Goal: Contribute content: Contribute content

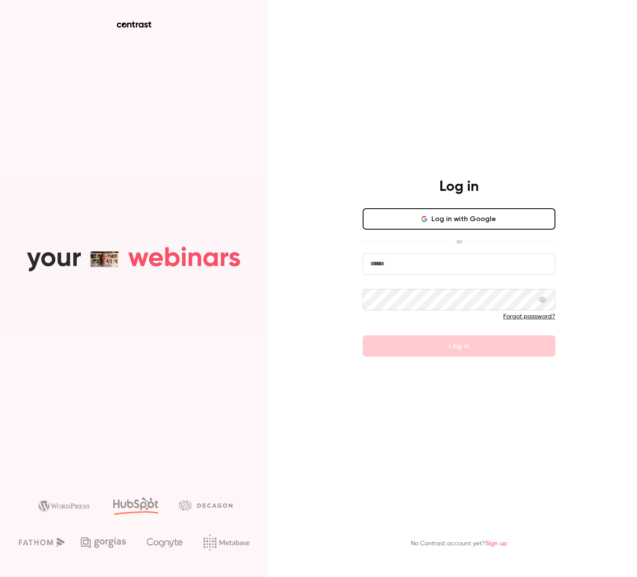
click at [440, 271] on input "email" at bounding box center [458, 263] width 193 height 21
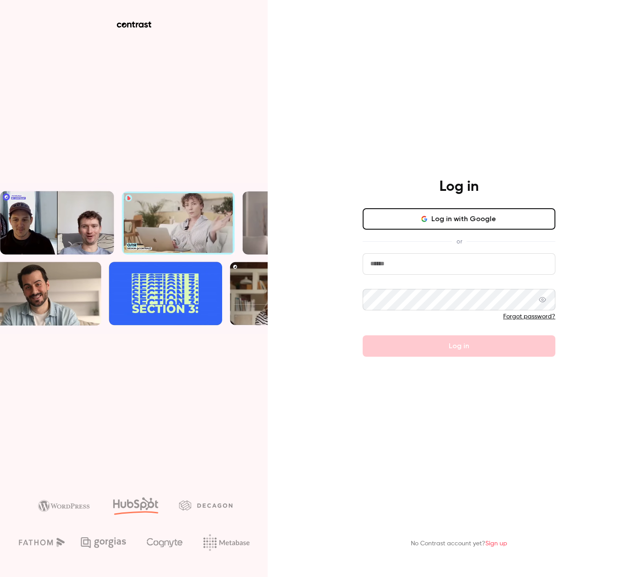
click at [460, 222] on button "Log in with Google" at bounding box center [458, 218] width 193 height 21
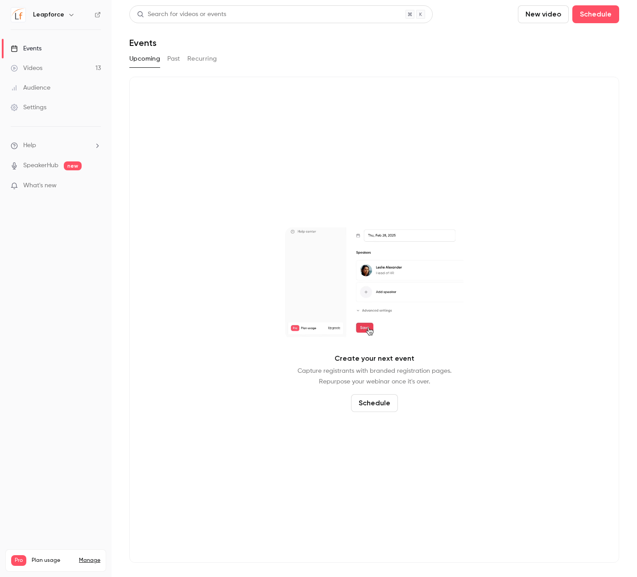
click at [79, 73] on link "Videos 13" at bounding box center [55, 68] width 111 height 20
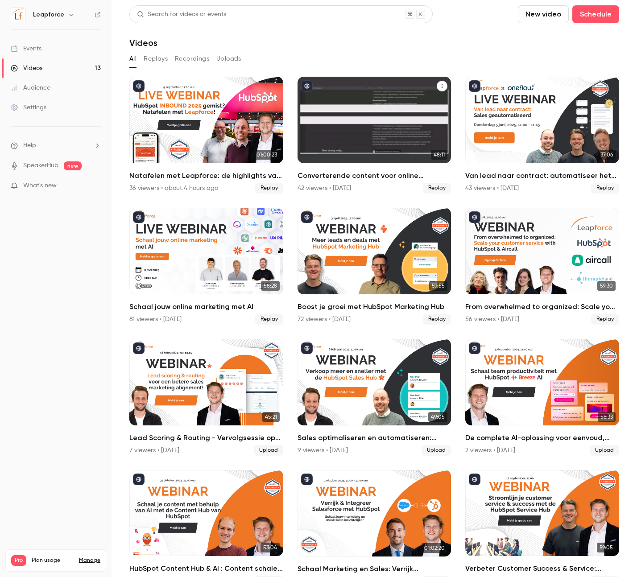
click at [436, 83] on button "Converterende content voor online advertising met AI" at bounding box center [441, 86] width 11 height 11
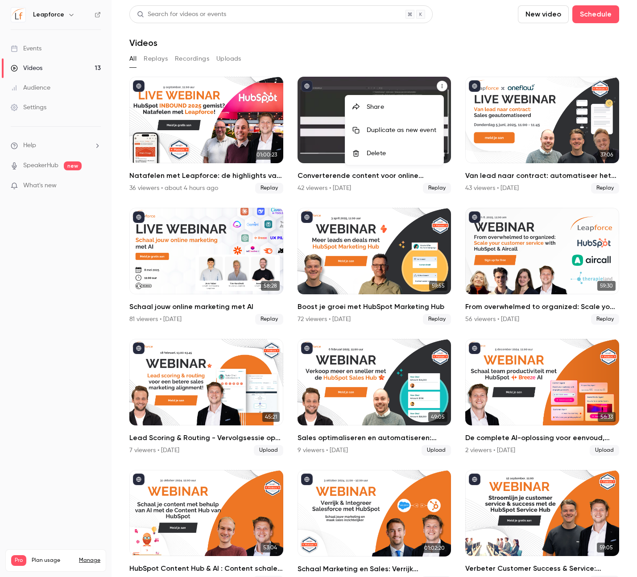
click at [415, 78] on div at bounding box center [318, 288] width 637 height 577
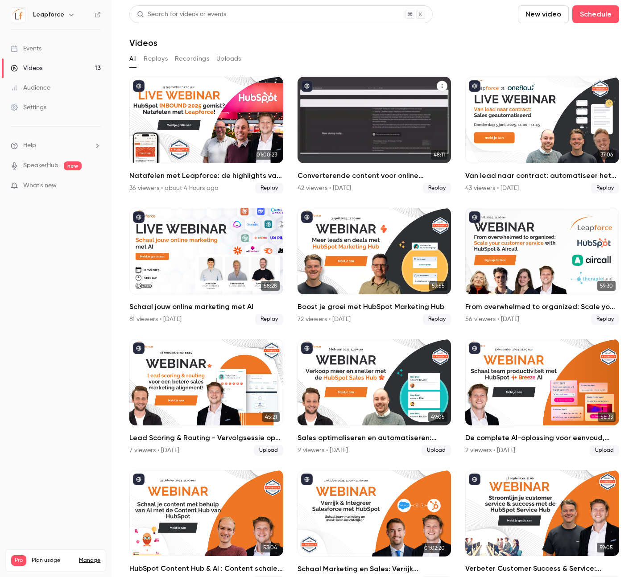
click at [394, 99] on div "Converterende content voor online advertising met AI" at bounding box center [374, 120] width 154 height 86
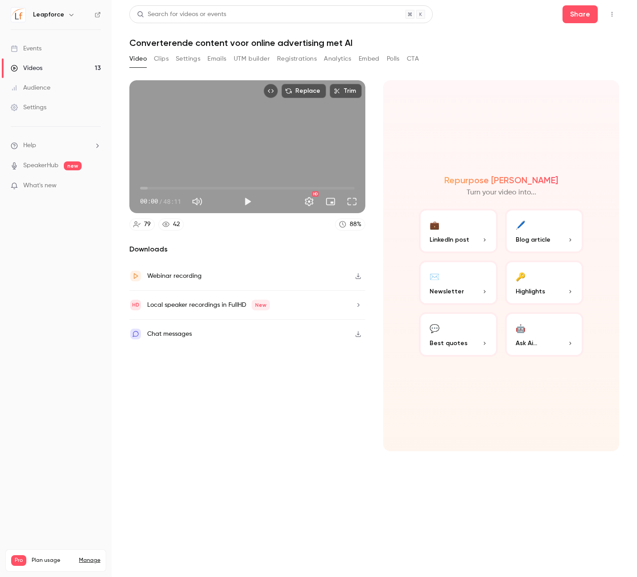
click at [360, 60] on button "Embed" at bounding box center [368, 59] width 21 height 14
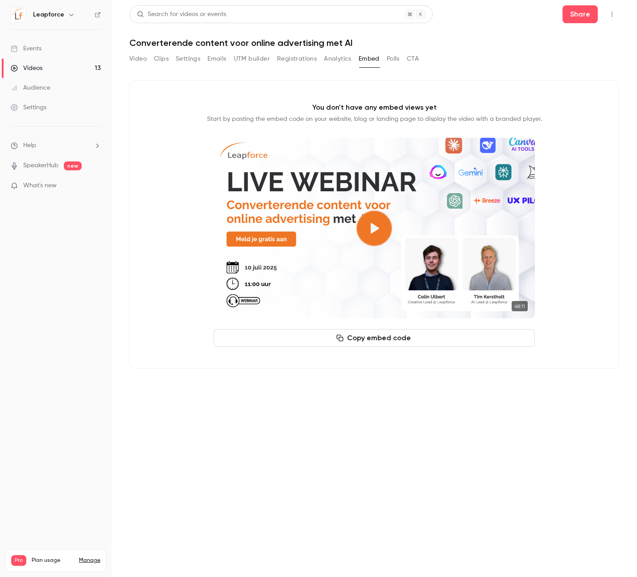
click at [33, 63] on link "Videos 13" at bounding box center [55, 68] width 111 height 20
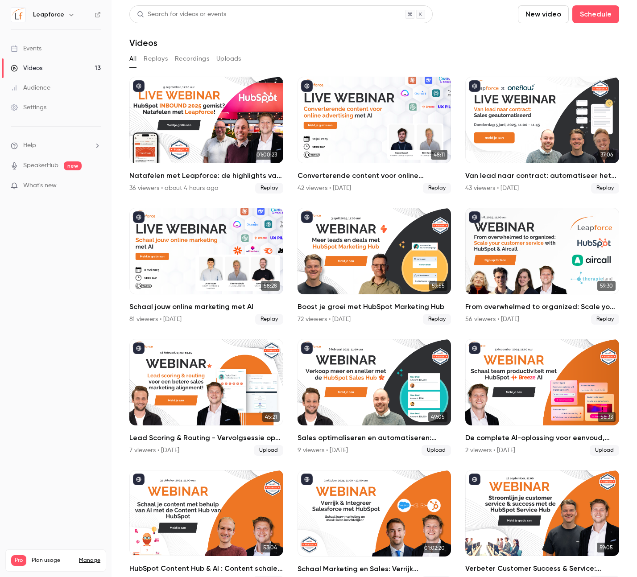
drag, startPoint x: 373, startPoint y: 331, endPoint x: 372, endPoint y: 319, distance: 11.7
click at [372, 319] on ul "01:00:23 Natafelen met Leapforce: de highlights van HubSpot INBOUND 2025 36 vie…" at bounding box center [373, 397] width 489 height 641
click at [62, 325] on nav "Leapforce Events Videos 13 Audience Settings Help SpeakerHub new What's new Pro…" at bounding box center [55, 288] width 111 height 577
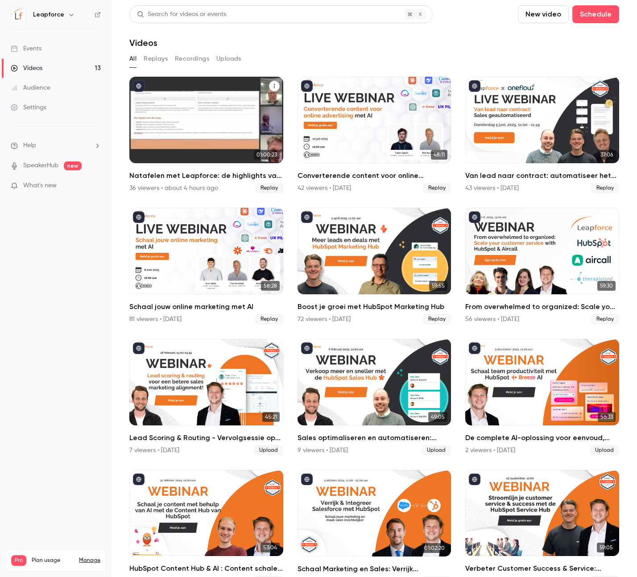
click at [214, 110] on div "Natafelen met Leapforce: de highlights van HubSpot INBOUND 2025" at bounding box center [206, 120] width 154 height 86
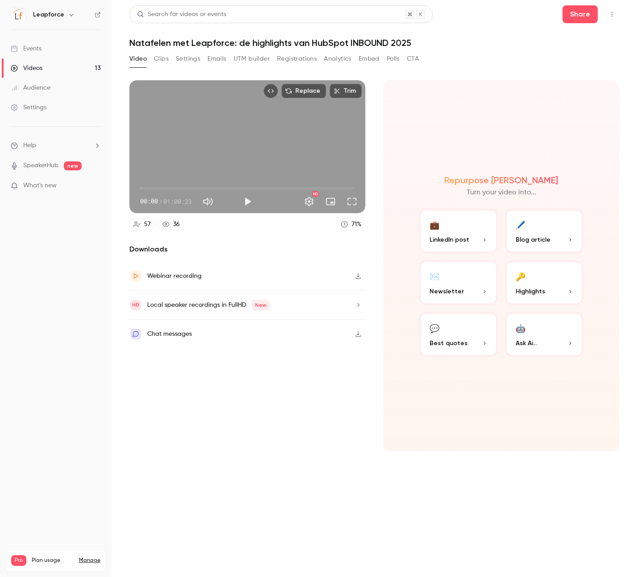
click at [161, 60] on button "Clips" at bounding box center [161, 59] width 15 height 14
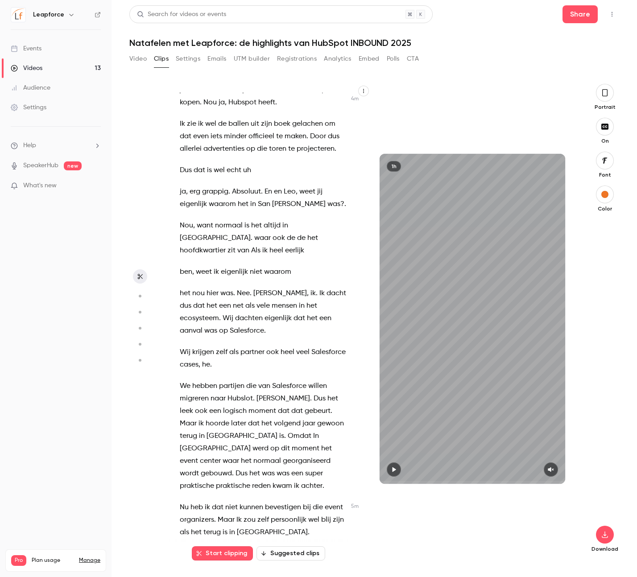
scroll to position [1637, 0]
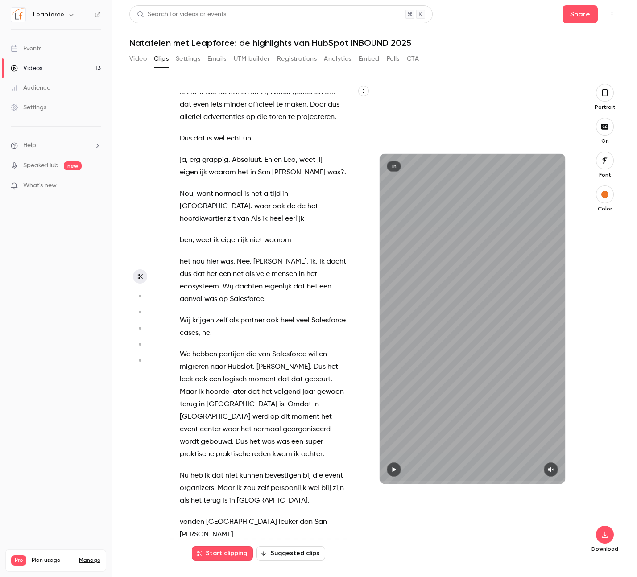
click at [301, 343] on div "Zeker zeker . [PERSON_NAME] je gemute trouwens . Of hoe werkt dat ? Ik ben gemu…" at bounding box center [267, 323] width 197 height 461
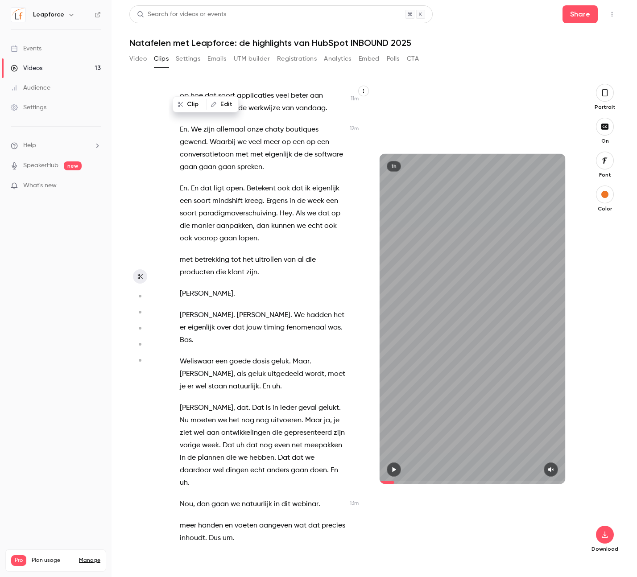
scroll to position [4393, 0]
click at [189, 413] on span "Nu" at bounding box center [184, 419] width 9 height 12
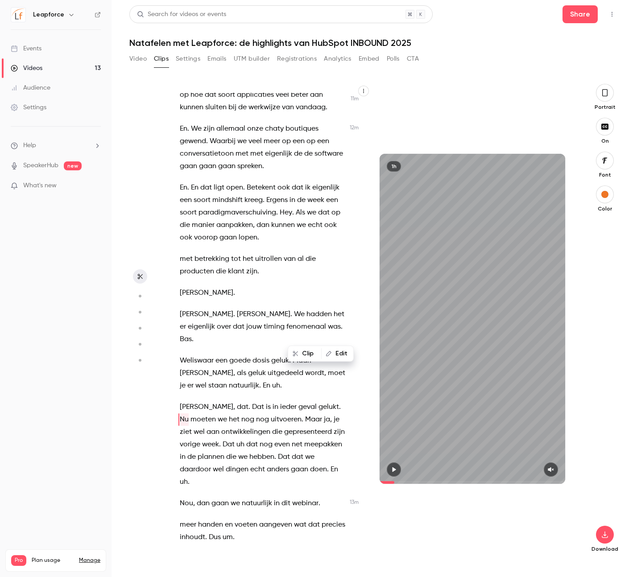
scroll to position [4415, 0]
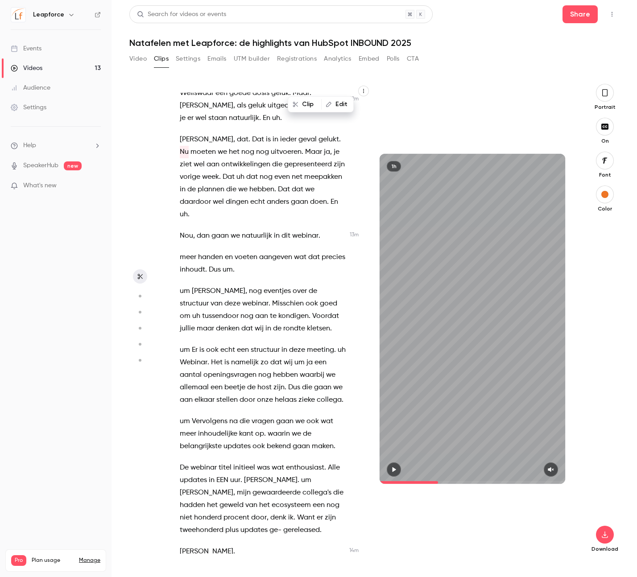
drag, startPoint x: 419, startPoint y: 482, endPoint x: 441, endPoint y: 483, distance: 22.7
click at [441, 483] on span at bounding box center [471, 482] width 185 height 3
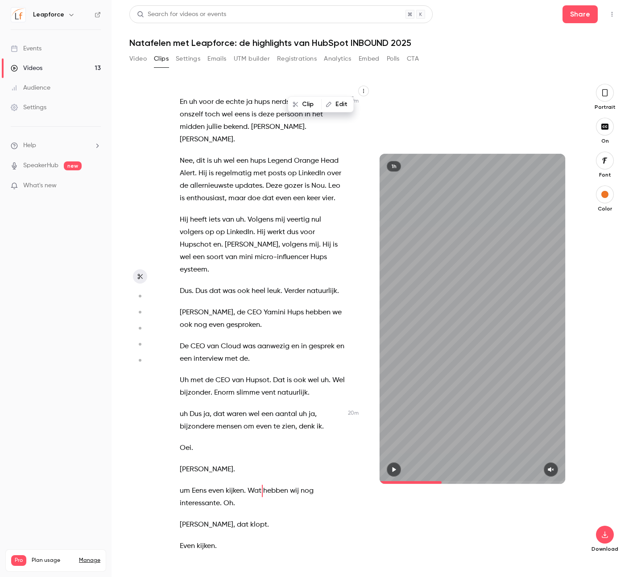
scroll to position [7066, 0]
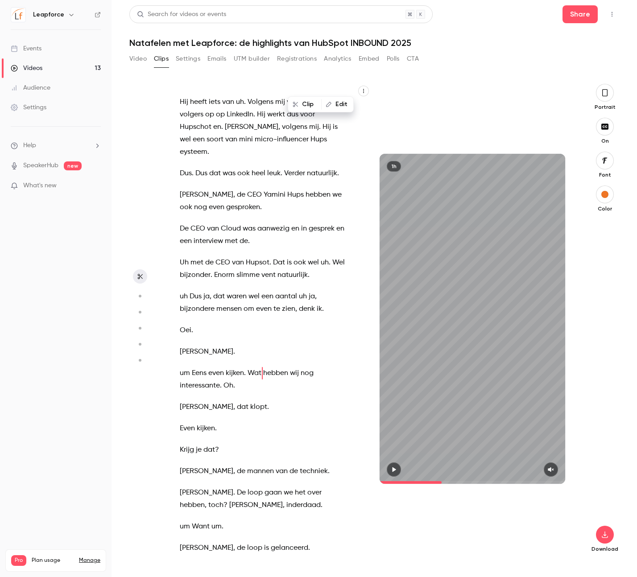
drag, startPoint x: 441, startPoint y: 483, endPoint x: 461, endPoint y: 483, distance: 19.6
click at [461, 483] on span at bounding box center [471, 482] width 185 height 3
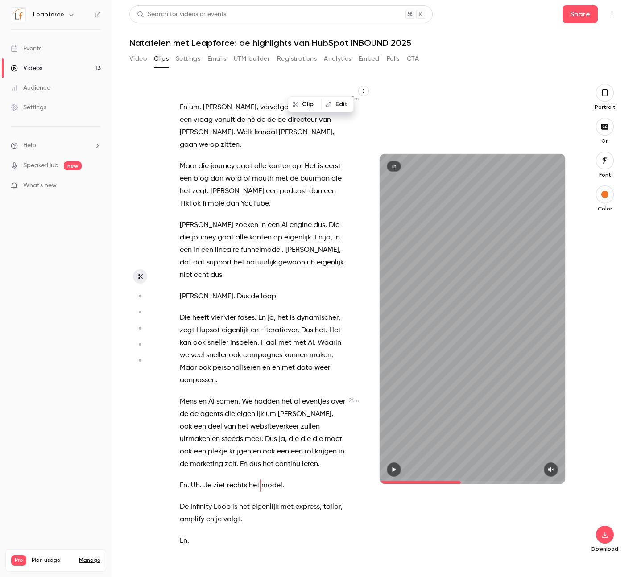
scroll to position [9303, 0]
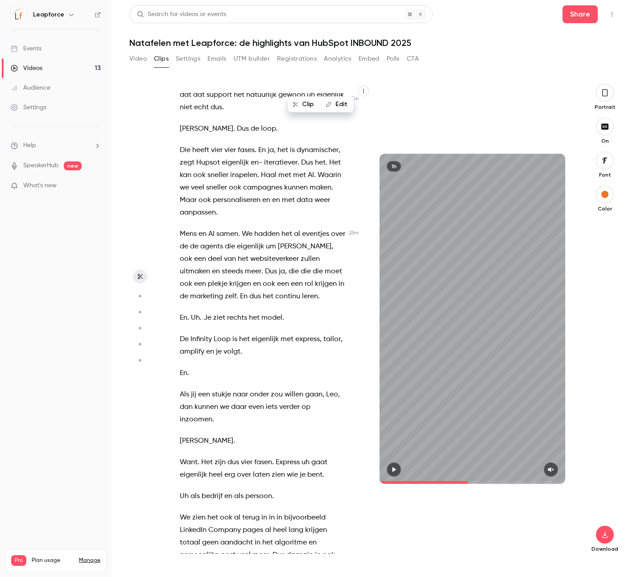
drag, startPoint x: 461, startPoint y: 483, endPoint x: 469, endPoint y: 484, distance: 7.6
click at [469, 483] on span at bounding box center [471, 482] width 185 height 3
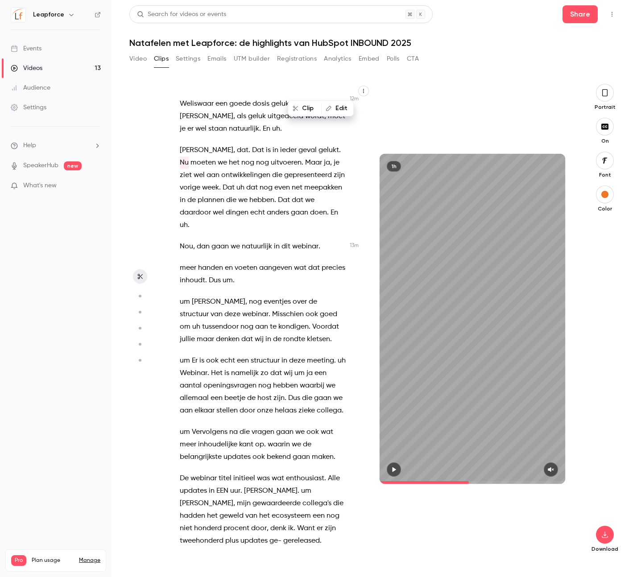
scroll to position [8668, 0]
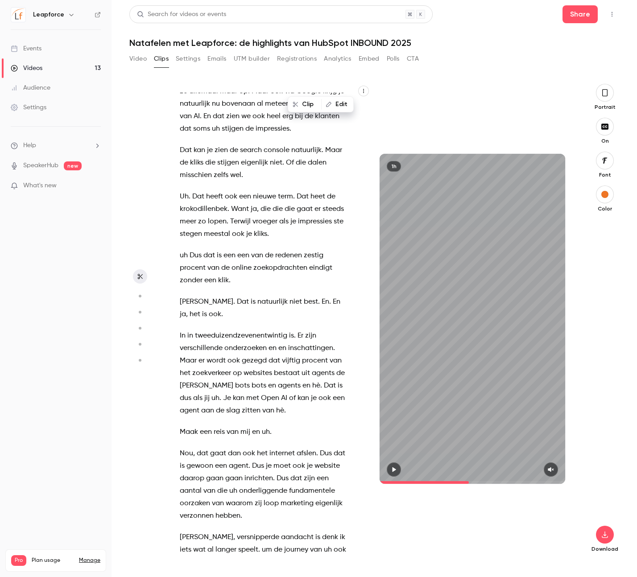
click at [193, 354] on span "Maar" at bounding box center [188, 360] width 17 height 12
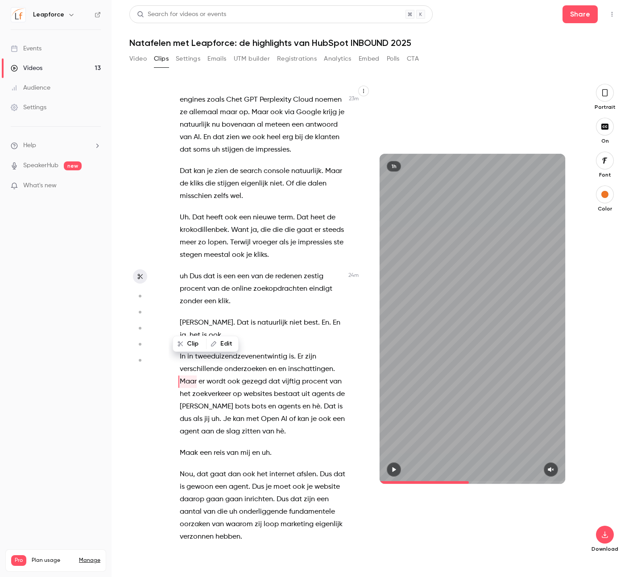
scroll to position [8643, 0]
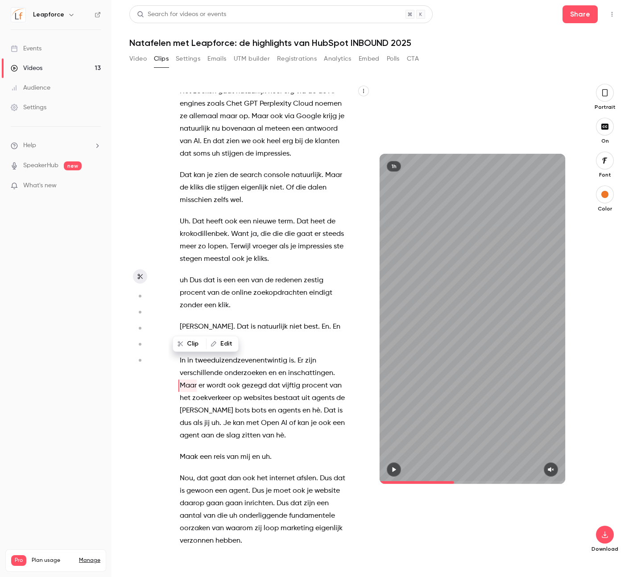
click at [392, 466] on icon "button" at bounding box center [393, 469] width 7 height 6
click at [552, 471] on icon "button" at bounding box center [550, 469] width 7 height 6
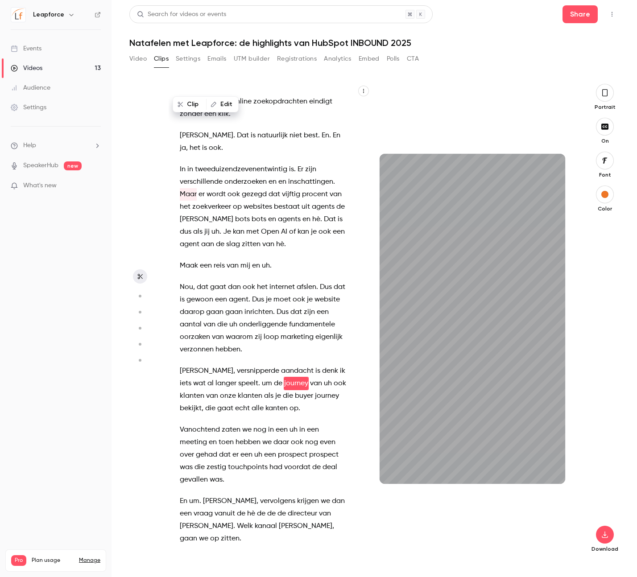
scroll to position [8832, 0]
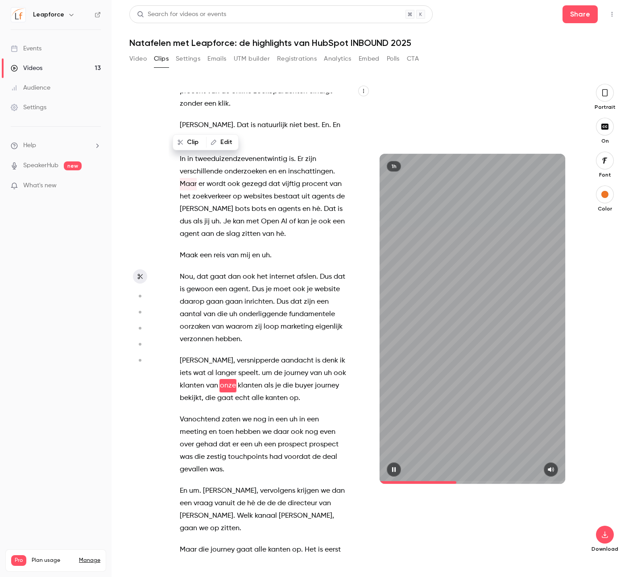
click at [395, 469] on icon "button" at bounding box center [393, 469] width 7 height 6
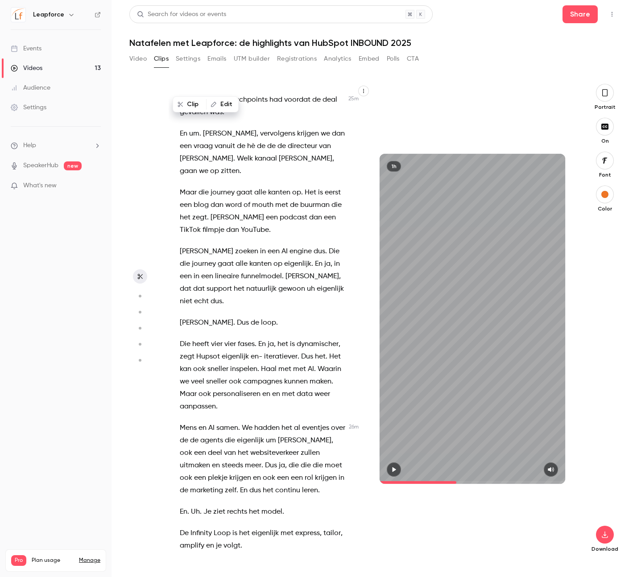
scroll to position [9220, 0]
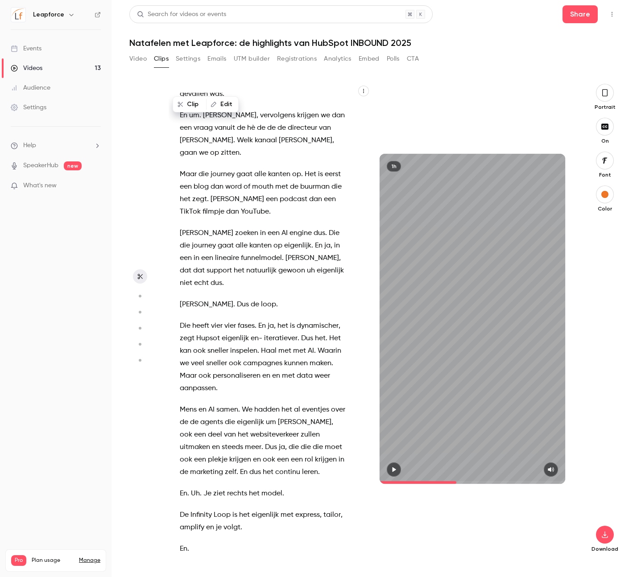
click at [192, 403] on span "Mens" at bounding box center [188, 409] width 17 height 12
click at [395, 469] on icon "button" at bounding box center [394, 469] width 4 height 5
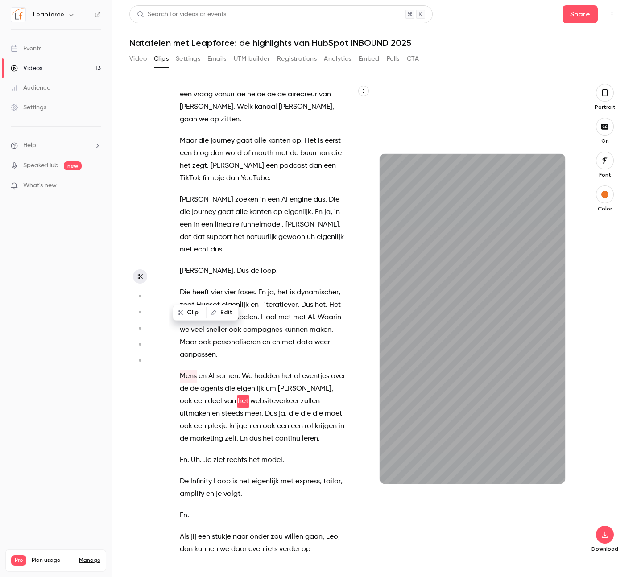
scroll to position [9244, 0]
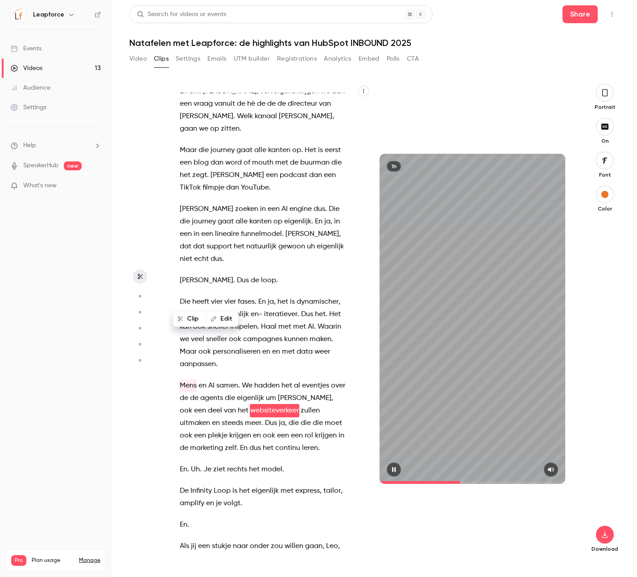
click at [394, 467] on icon "button" at bounding box center [394, 469] width 4 height 5
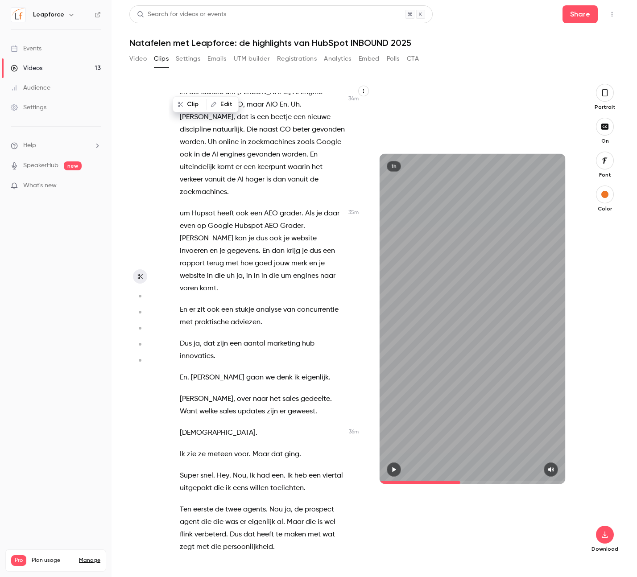
scroll to position [12731, 0]
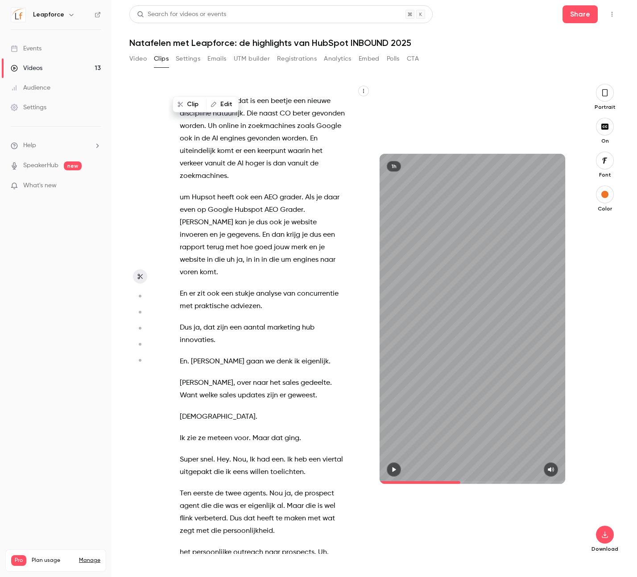
click at [182, 487] on span "Ten" at bounding box center [186, 493] width 12 height 12
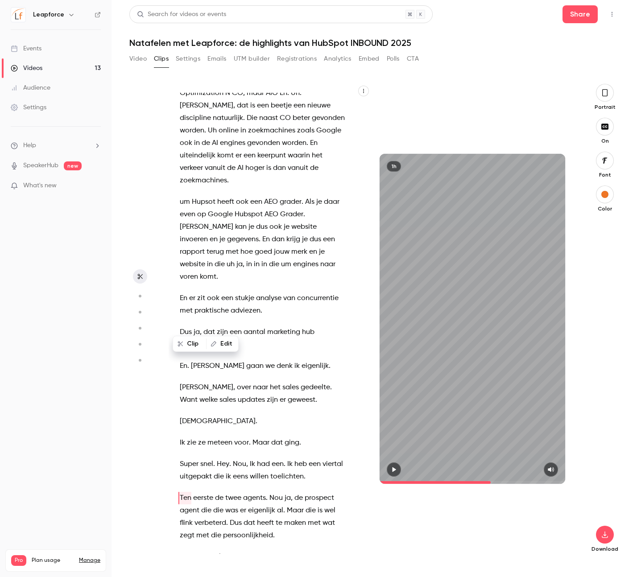
click at [396, 465] on button "button" at bounding box center [394, 469] width 14 height 14
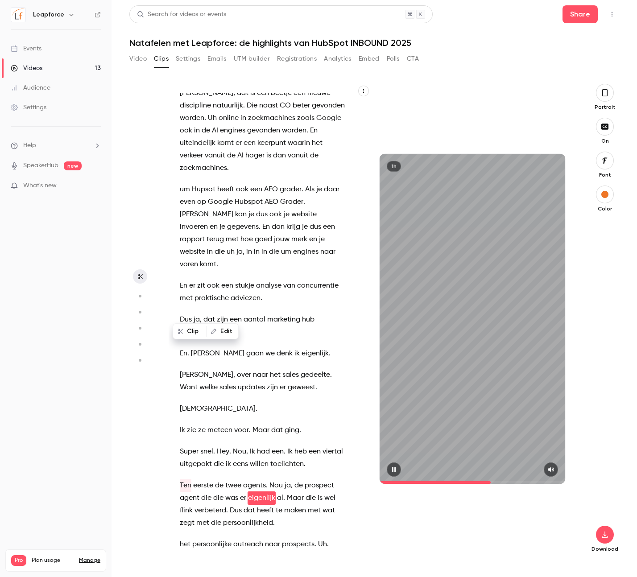
click at [397, 468] on button "button" at bounding box center [394, 469] width 14 height 14
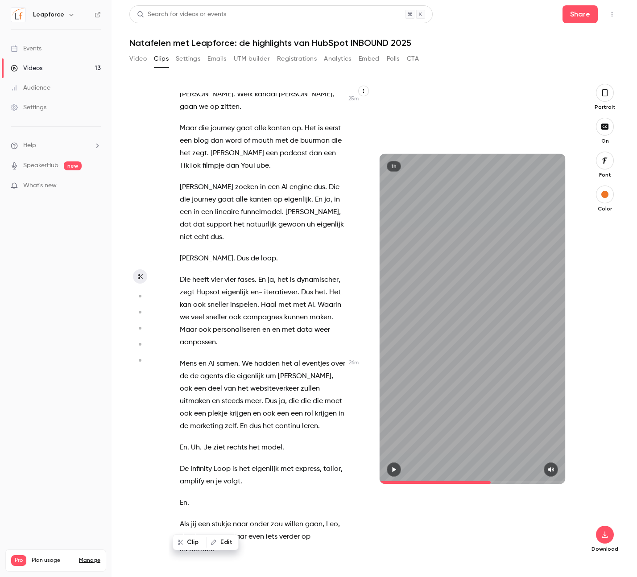
scroll to position [9249, 0]
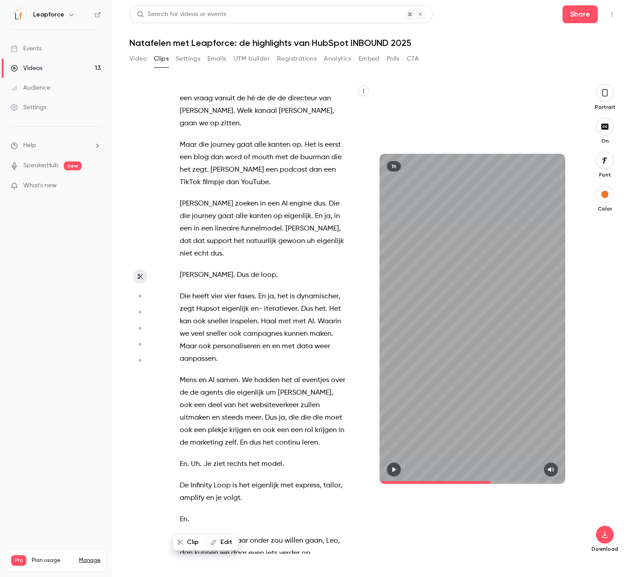
click at [187, 374] on span "Mens" at bounding box center [188, 380] width 17 height 12
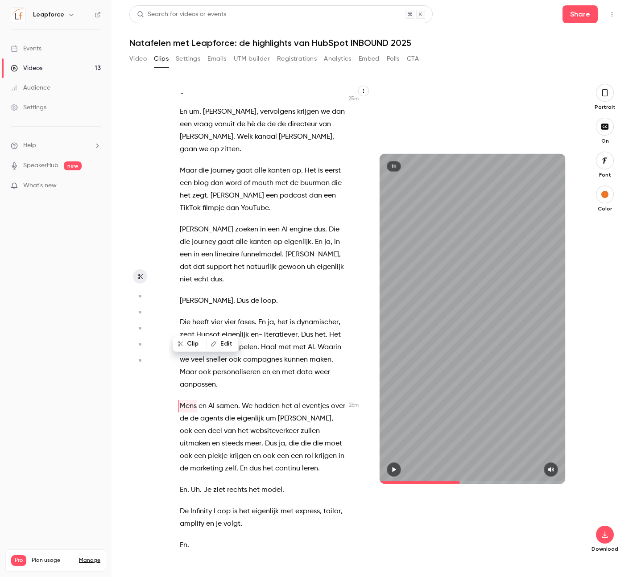
scroll to position [9219, 0]
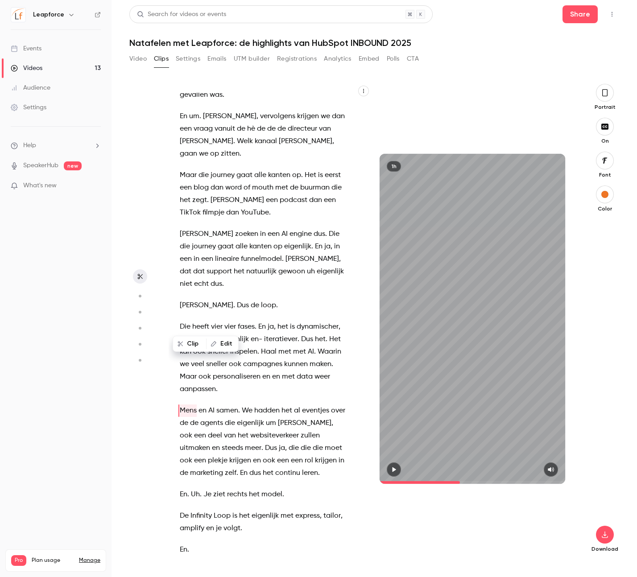
click at [447, 438] on div "1h" at bounding box center [471, 319] width 185 height 330
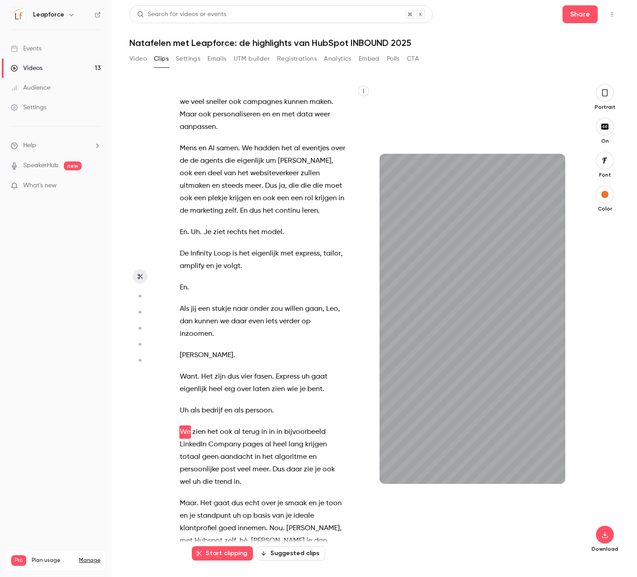
scroll to position [9502, 0]
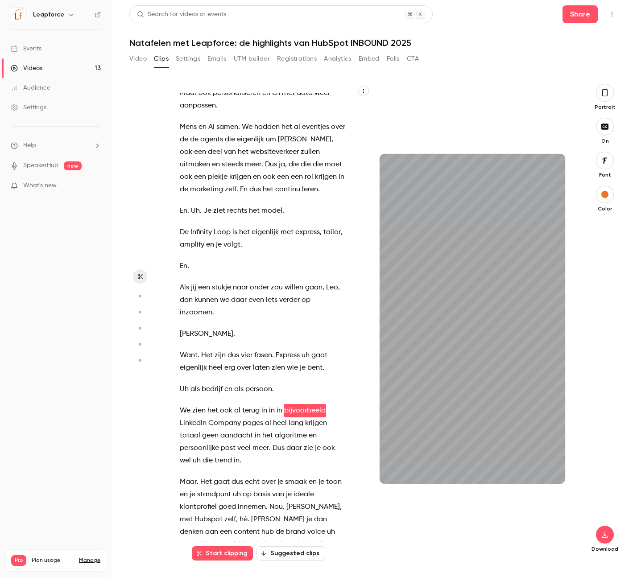
click at [204, 349] on span "Het" at bounding box center [207, 355] width 12 height 12
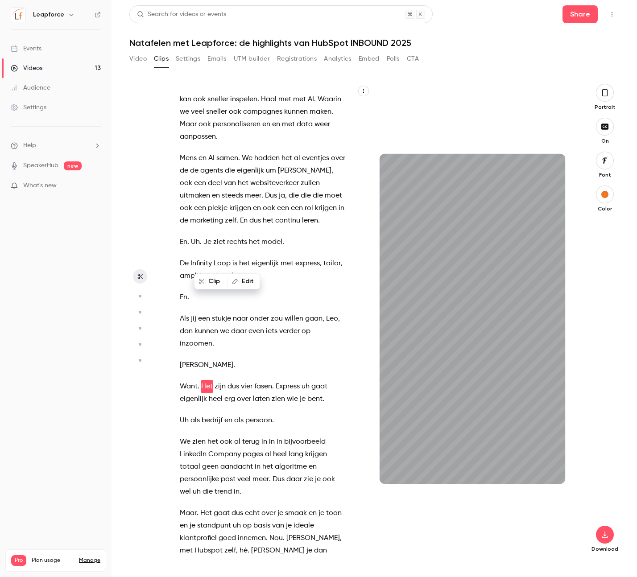
scroll to position [9447, 0]
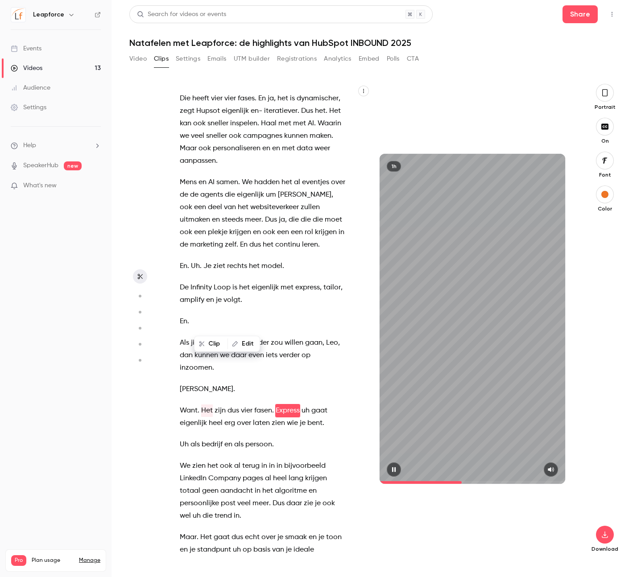
click at [397, 470] on button "button" at bounding box center [394, 469] width 14 height 14
click at [201, 404] on span "Het" at bounding box center [207, 410] width 12 height 12
click at [204, 404] on span "Het" at bounding box center [207, 410] width 12 height 12
click at [205, 341] on button "Clip" at bounding box center [211, 344] width 32 height 14
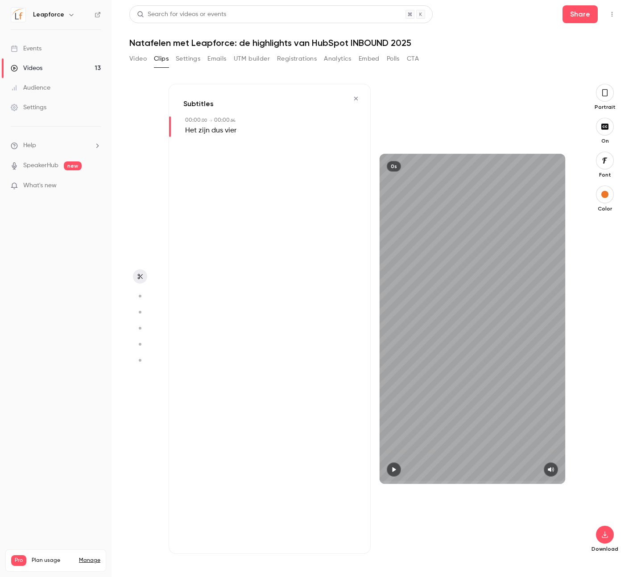
click at [234, 119] on span ". 64" at bounding box center [233, 120] width 6 height 4
click at [355, 95] on icon "button" at bounding box center [355, 98] width 7 height 6
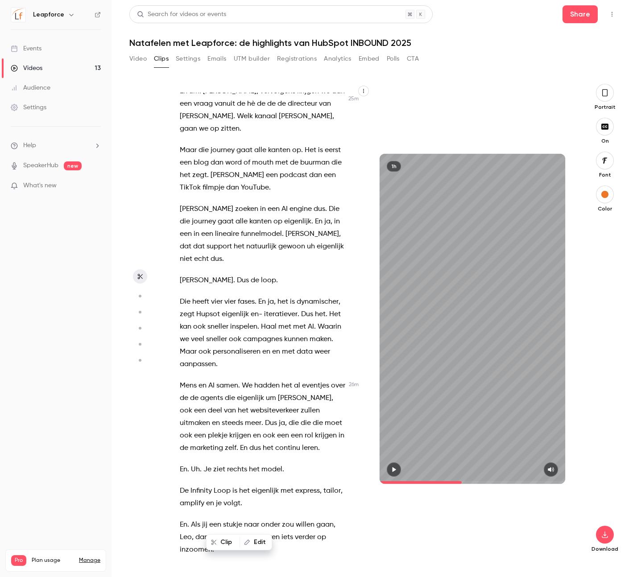
scroll to position [9438, 0]
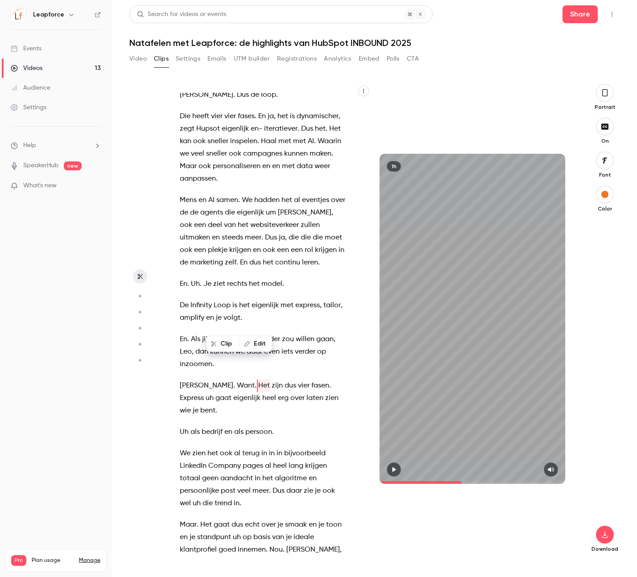
drag, startPoint x: 213, startPoint y: 323, endPoint x: 245, endPoint y: 366, distance: 53.9
click at [245, 366] on div "Zeker zeker . [PERSON_NAME] je gemute trouwens . Of hoe werkt dat ? Ik ben gemu…" at bounding box center [267, 323] width 197 height 461
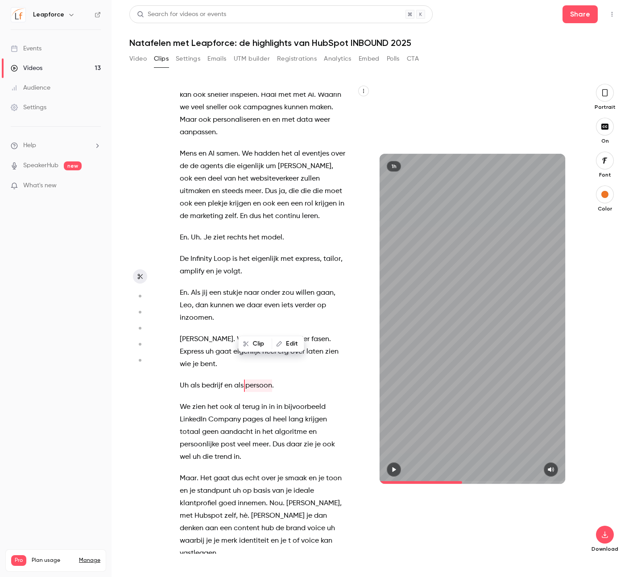
click at [258, 333] on span "Het" at bounding box center [264, 339] width 12 height 12
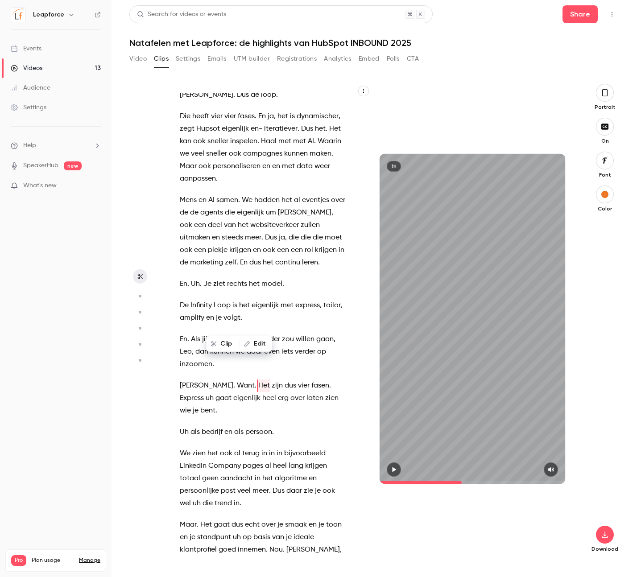
click at [224, 345] on span "kunnen" at bounding box center [222, 351] width 24 height 12
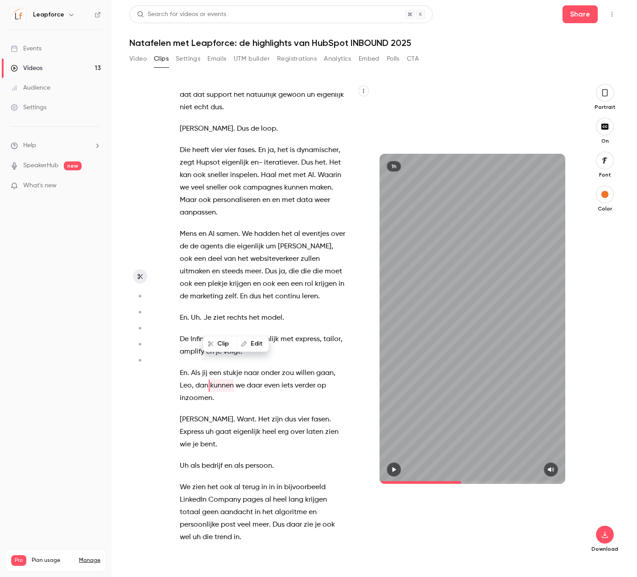
click at [214, 357] on div "Clip Edit" at bounding box center [239, 343] width 59 height 29
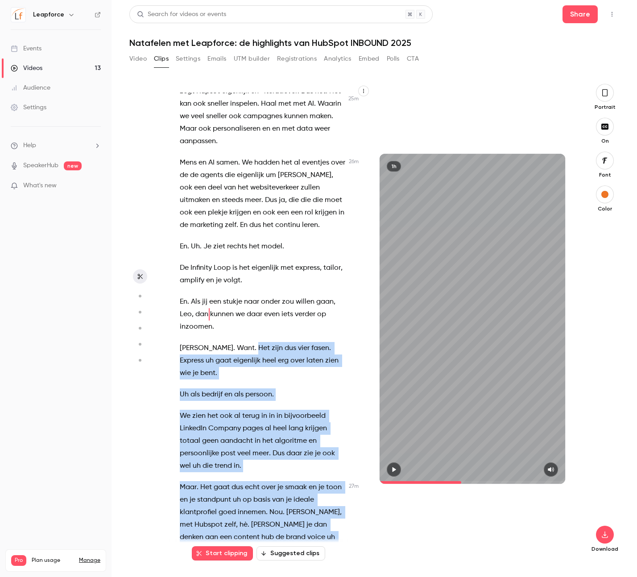
scroll to position [9522, 0]
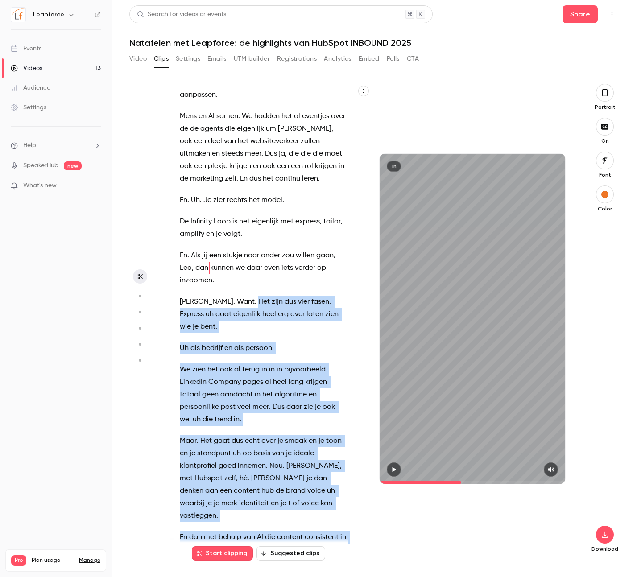
drag, startPoint x: 214, startPoint y: 357, endPoint x: 296, endPoint y: 474, distance: 144.0
click at [296, 474] on div "Zeker zeker . [PERSON_NAME] je gemute trouwens . Of hoe werkt dat ? Ik ben gemu…" at bounding box center [267, 323] width 197 height 461
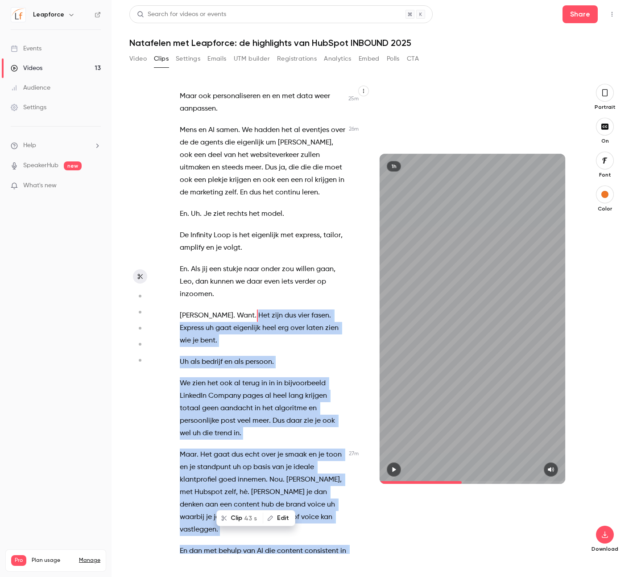
scroll to position [9509, 0]
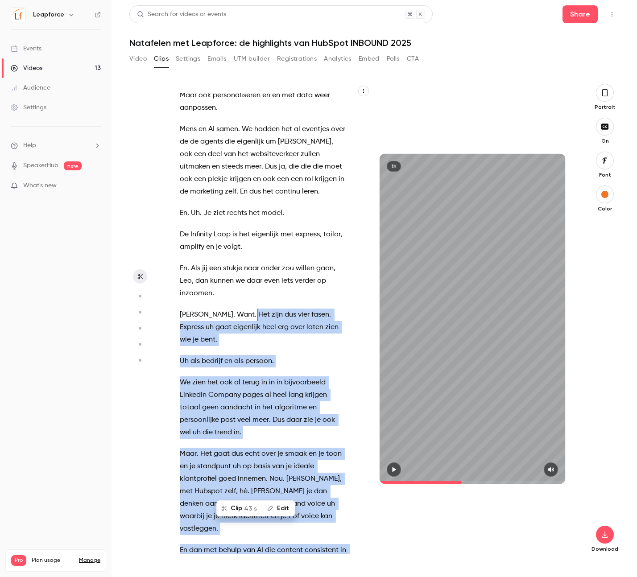
click at [393, 471] on icon "button" at bounding box center [394, 469] width 4 height 5
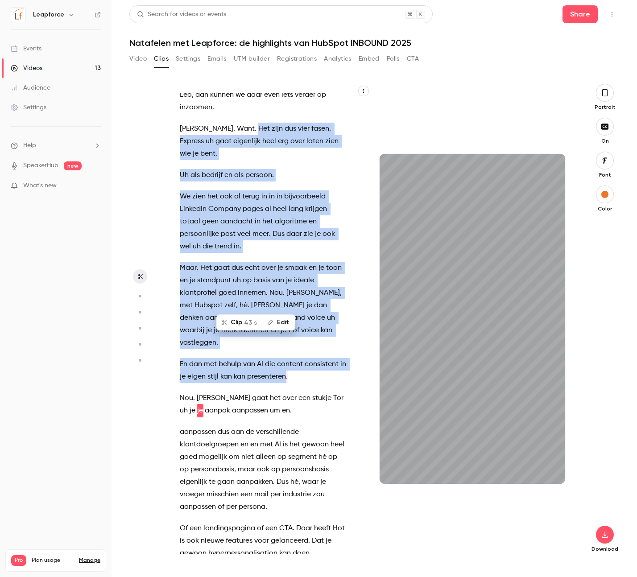
scroll to position [9707, 0]
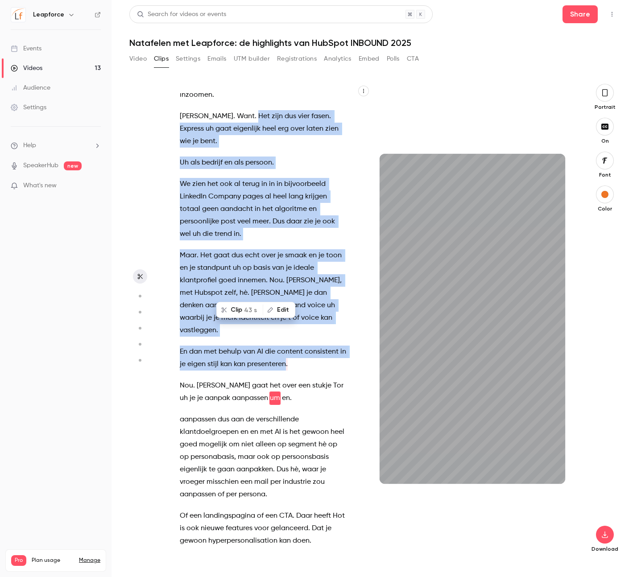
click at [234, 308] on button "Clip 43 s" at bounding box center [239, 310] width 45 height 14
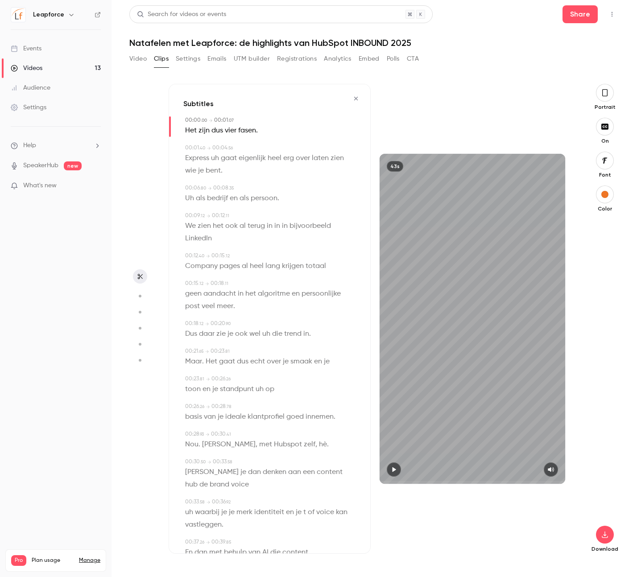
click at [162, 58] on button "Clips" at bounding box center [161, 59] width 15 height 14
click at [349, 102] on button "button" at bounding box center [356, 98] width 14 height 14
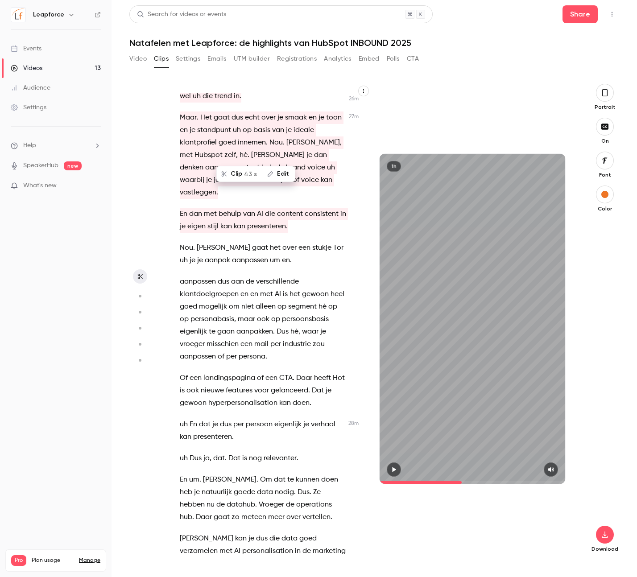
scroll to position [9847, 0]
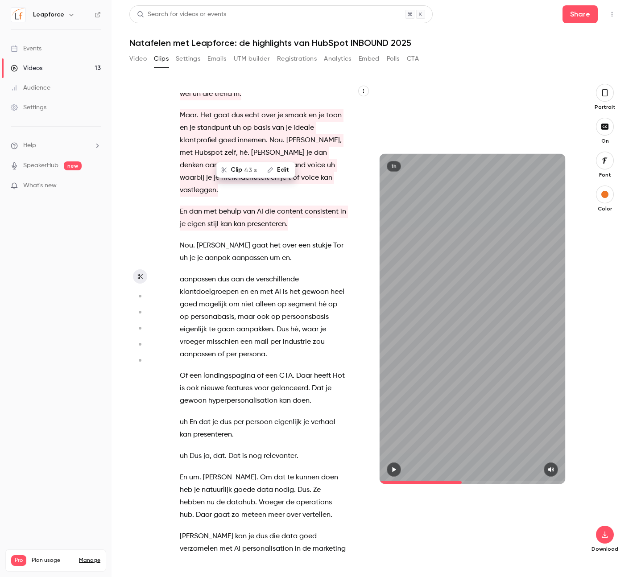
click at [210, 471] on span "[PERSON_NAME]" at bounding box center [229, 477] width 53 height 12
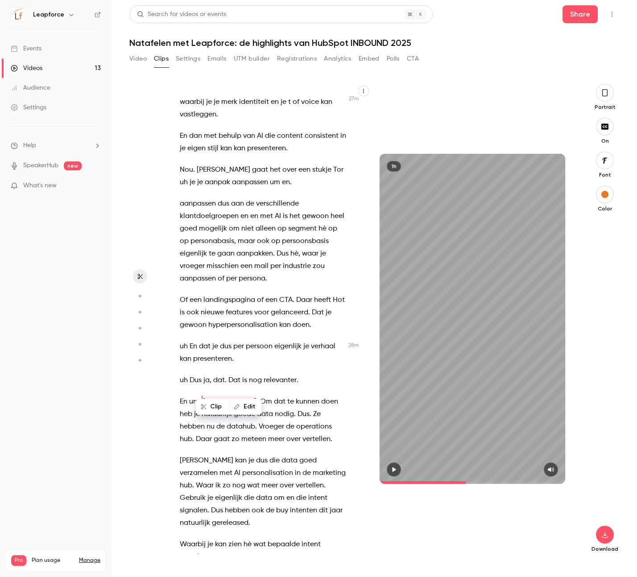
scroll to position [9927, 0]
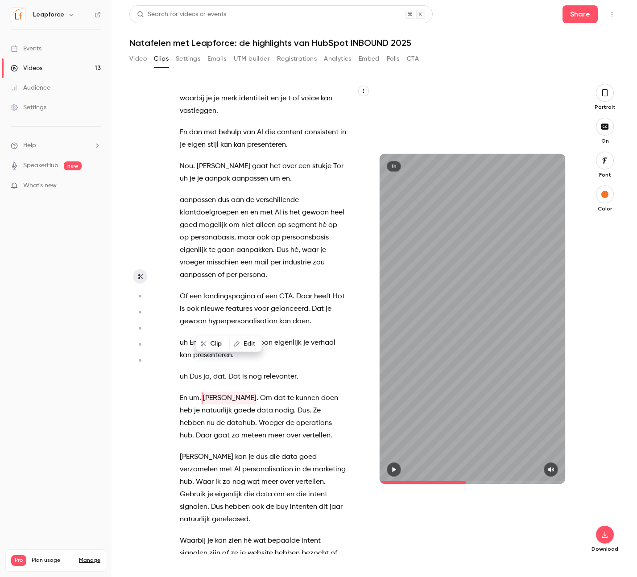
click at [260, 392] on span "Om" at bounding box center [266, 398] width 12 height 12
click at [393, 471] on icon "button" at bounding box center [394, 469] width 4 height 5
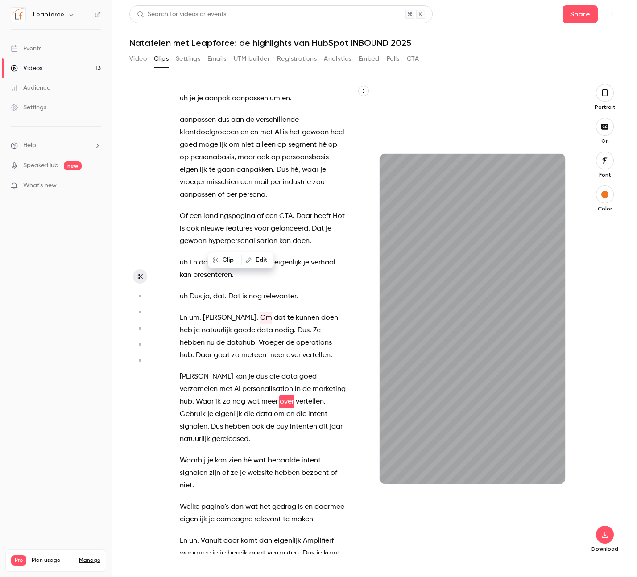
scroll to position [10011, 0]
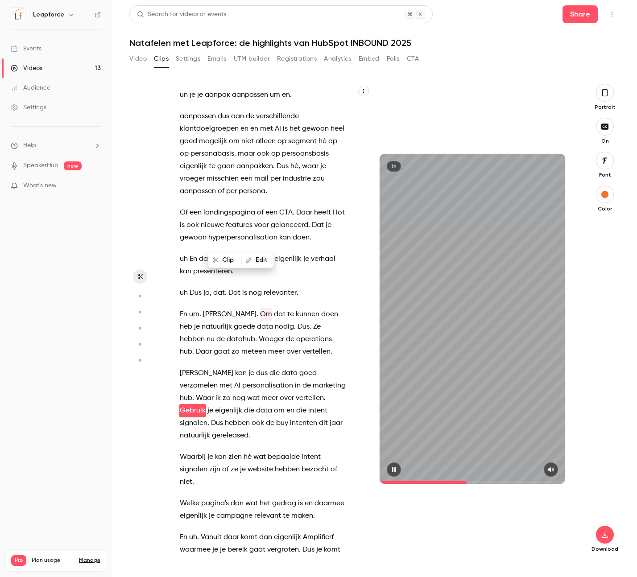
click at [393, 471] on icon "button" at bounding box center [394, 469] width 4 height 5
type input "****"
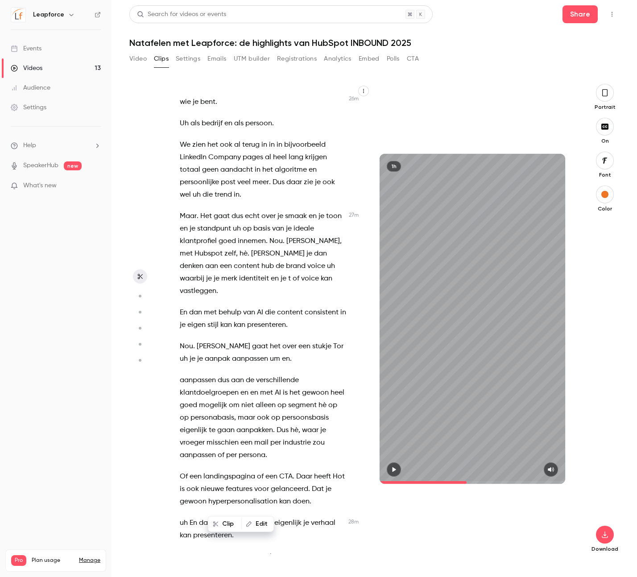
scroll to position [9746, 0]
click at [172, 59] on div "Video Clips Settings Emails UTM builder Registrations Analytics Embed Polls CTA" at bounding box center [273, 59] width 289 height 14
click at [163, 59] on button "Clips" at bounding box center [161, 59] width 15 height 14
click at [144, 56] on button "Video" at bounding box center [137, 59] width 17 height 14
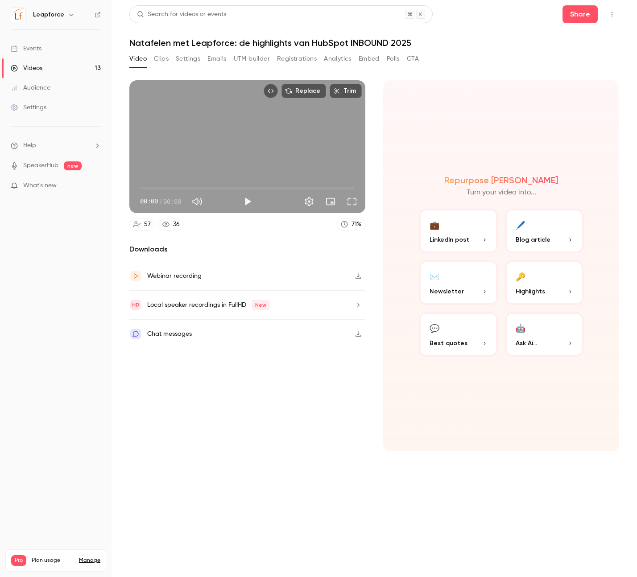
click at [165, 61] on button "Clips" at bounding box center [161, 59] width 15 height 14
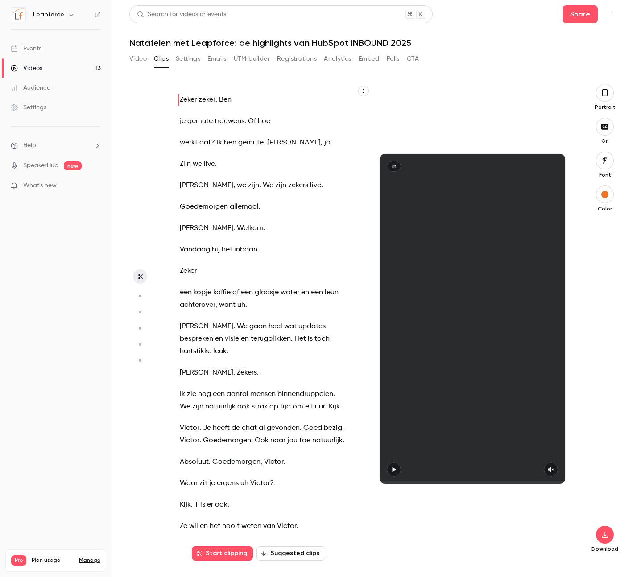
click at [141, 277] on icon "button" at bounding box center [140, 276] width 5 height 5
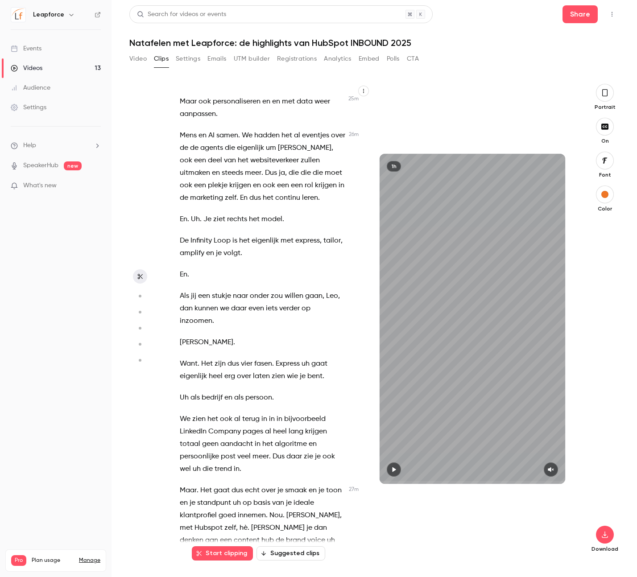
scroll to position [9495, 0]
click at [277, 357] on span "Express" at bounding box center [288, 363] width 24 height 12
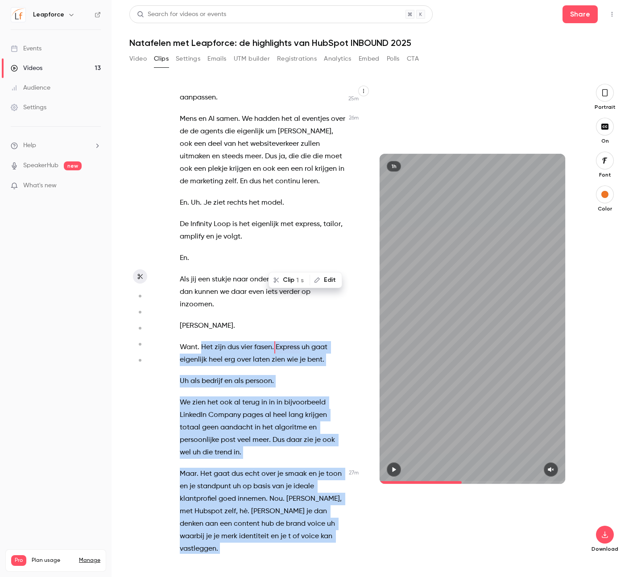
scroll to position [9511, 0]
drag, startPoint x: 202, startPoint y: 323, endPoint x: 301, endPoint y: 489, distance: 193.7
click at [301, 489] on div "Zeker zeker . [PERSON_NAME] je gemute trouwens . Of hoe werkt dat ? Ik ben gemu…" at bounding box center [267, 323] width 197 height 461
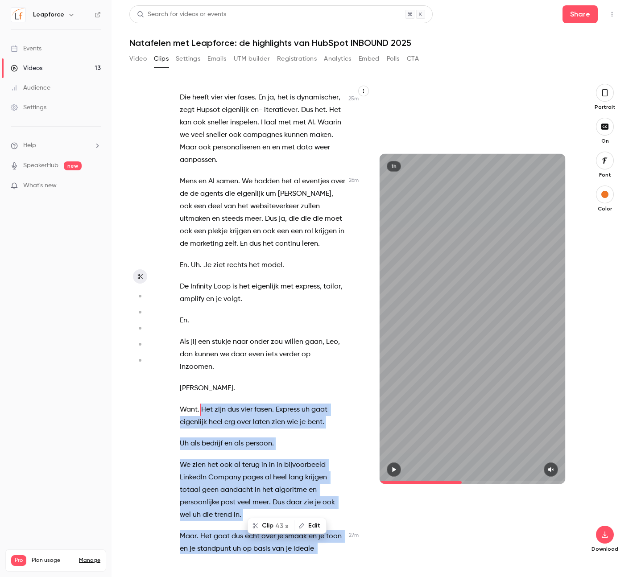
scroll to position [9447, 0]
click at [273, 525] on button "Clip 43 s" at bounding box center [270, 525] width 45 height 14
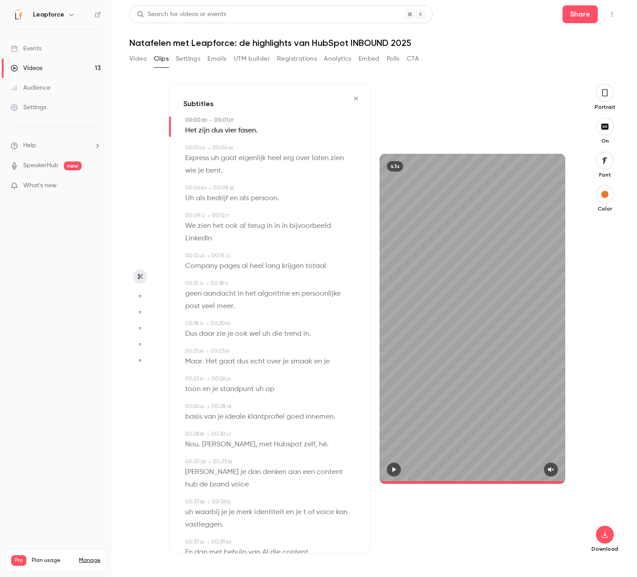
type input "*"
click at [603, 532] on icon "button" at bounding box center [604, 534] width 11 height 7
